Goal: Task Accomplishment & Management: Use online tool/utility

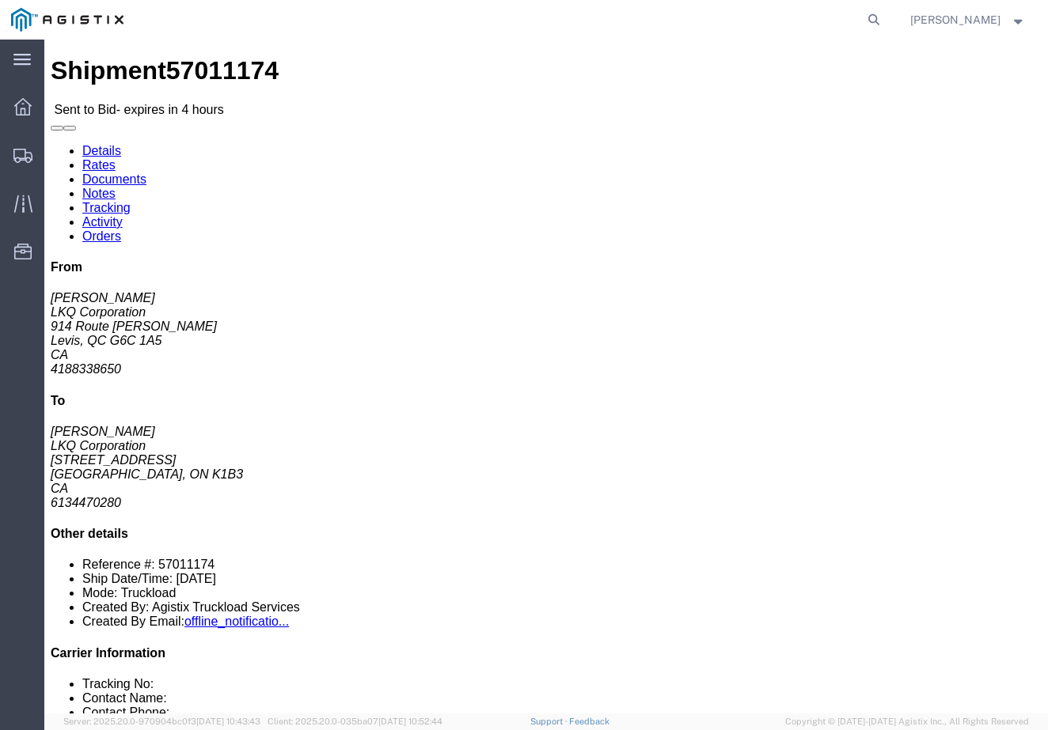
click link "Enter / Modify Bid"
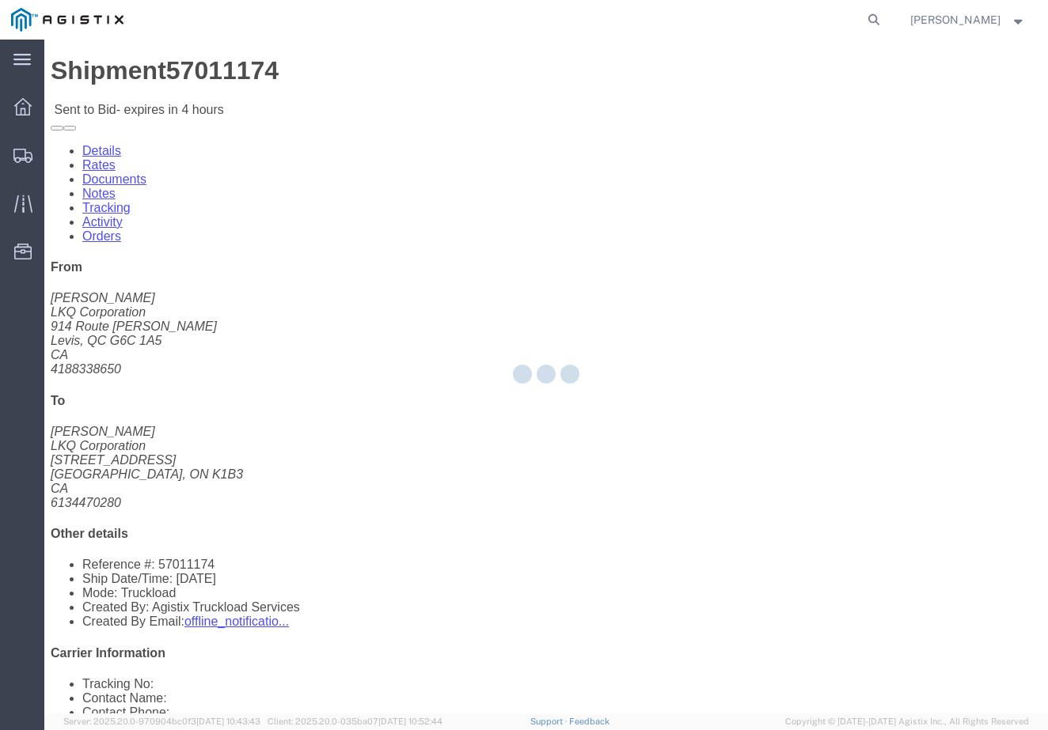
select select "20693"
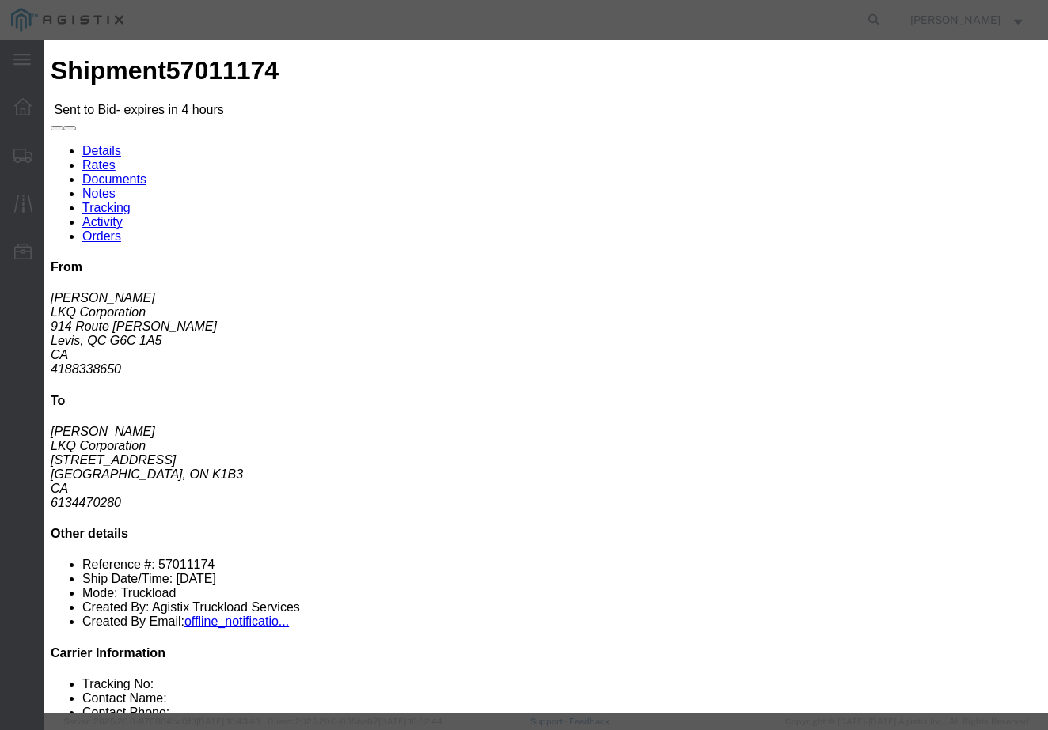
drag, startPoint x: 809, startPoint y: 142, endPoint x: 809, endPoint y: 154, distance: 11.9
click input "text"
type input "Mactrans"
click input "number"
type input "749"
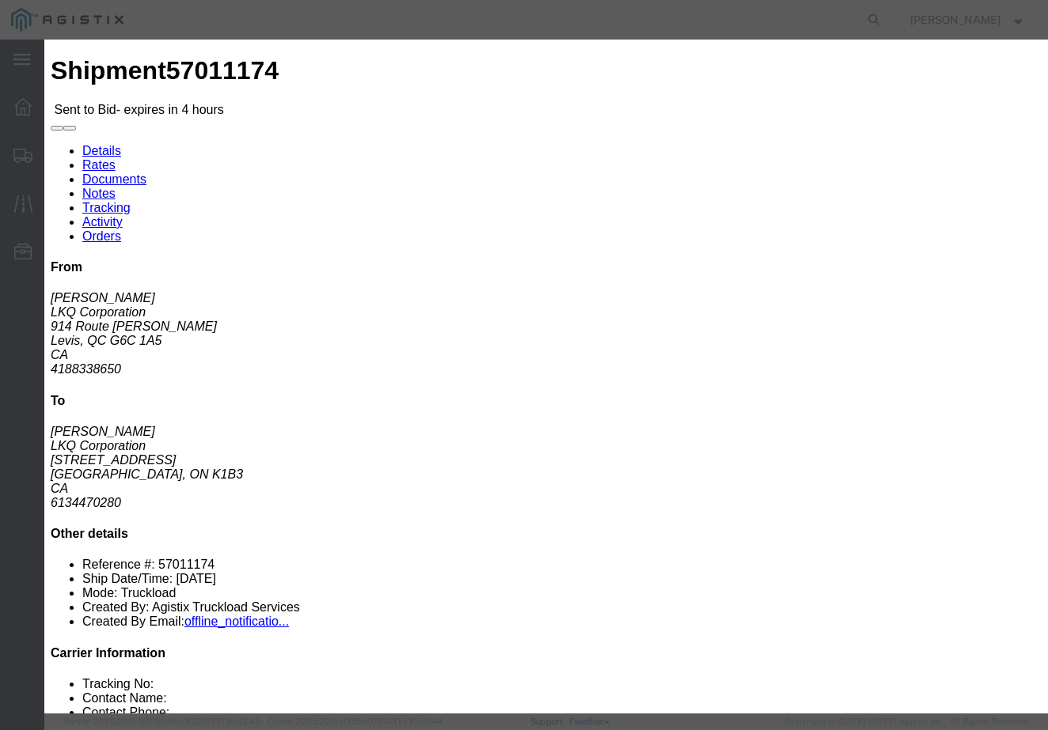
click button "Submit"
click select "Select Rail TL Standard 3 - 5 Day"
select select "39102"
click select "Select Rail TL Standard 3 - 5 Day"
click button "Submit"
